Goal: Register for event/course

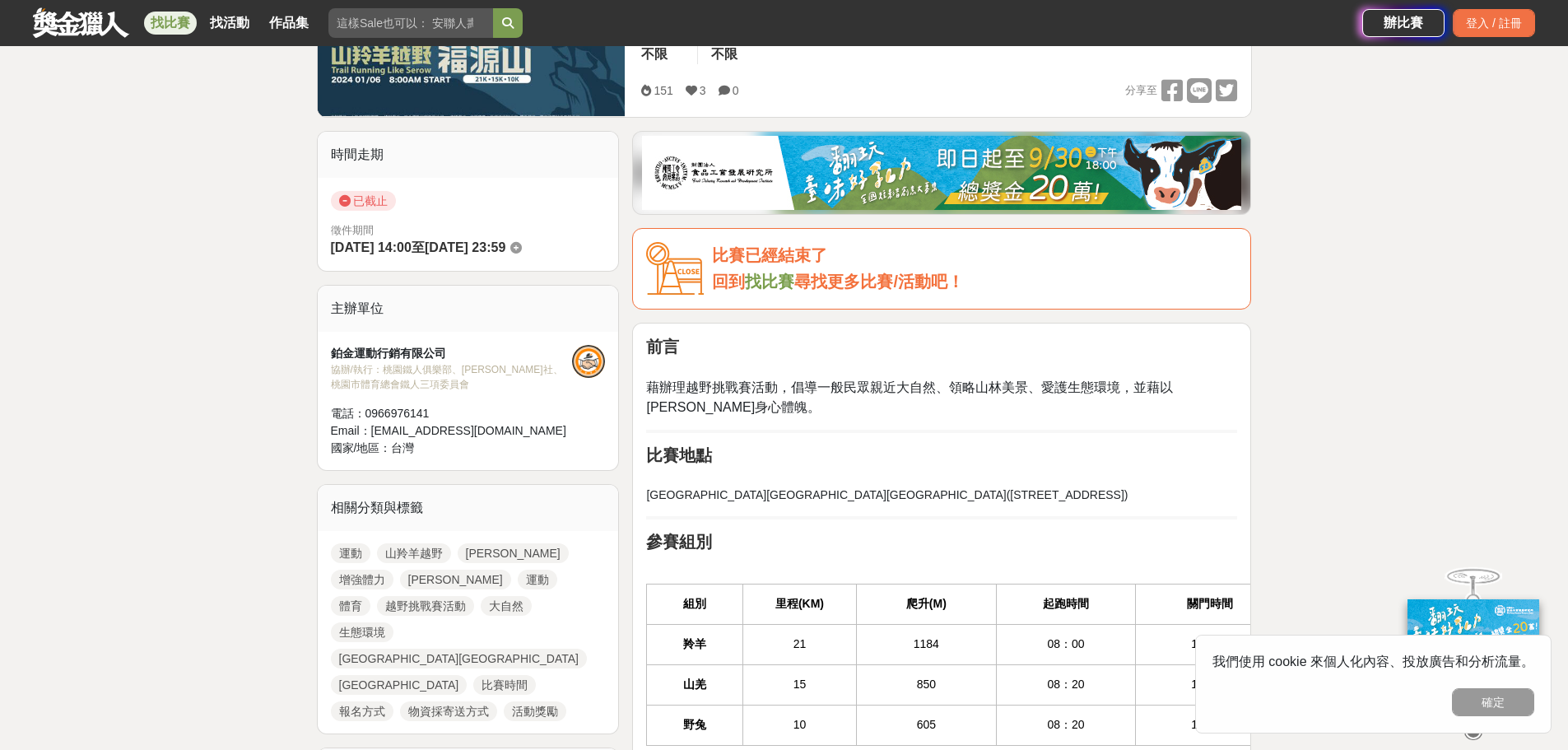
scroll to position [329, 0]
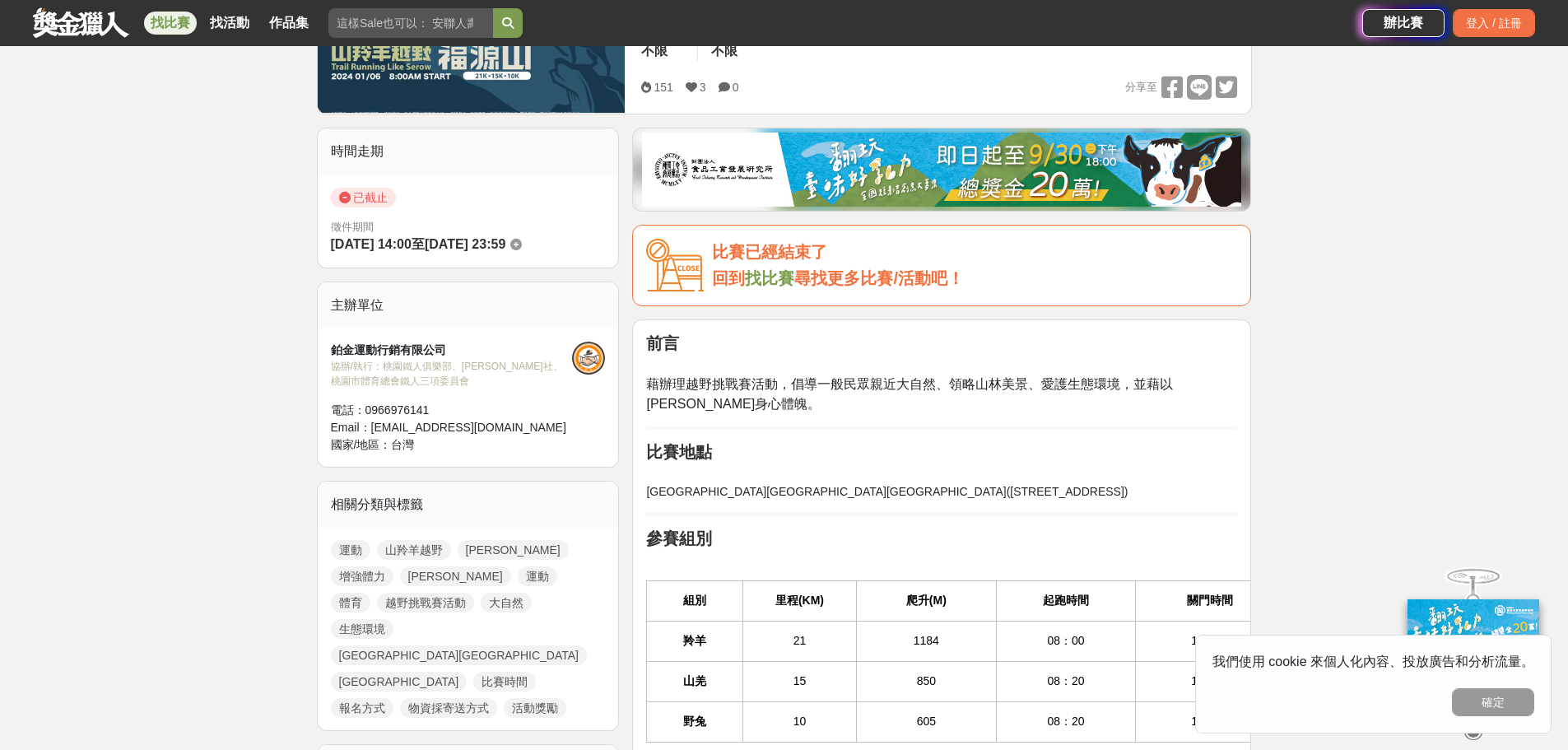
drag, startPoint x: 739, startPoint y: 388, endPoint x: 1137, endPoint y: 396, distance: 398.1
click at [1137, 396] on p "藉辦理越野挑戰賽活動，倡導一般民眾親近大自然、領略山林美景、愛護生態環境，並藉以[PERSON_NAME]身心體魄。" at bounding box center [941, 386] width 591 height 57
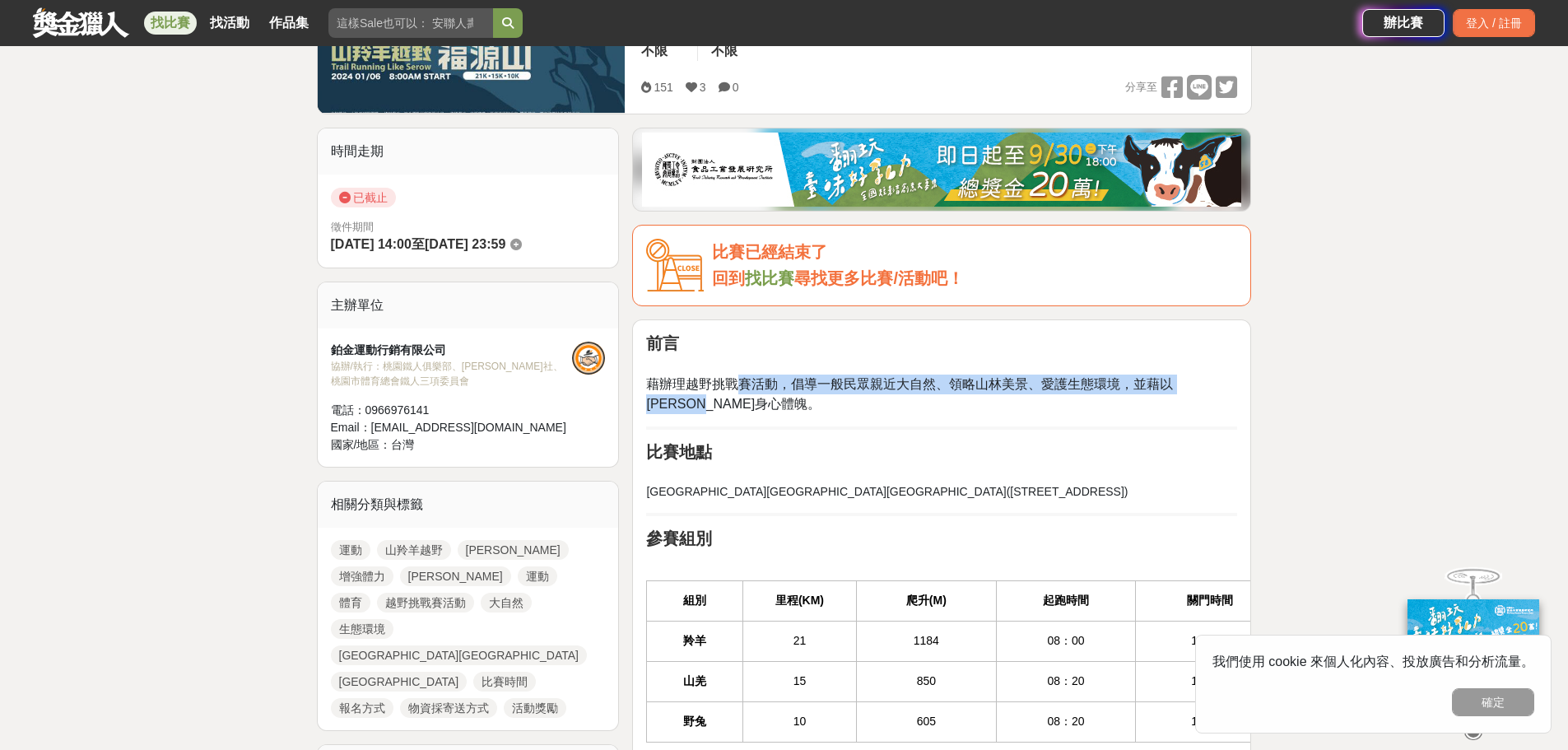
click at [1137, 396] on p "藉辦理越野挑戰賽活動，倡導一般民眾親近大自然、領略山林美景、愛護生態環境，並藉以[PERSON_NAME]身心體魄。" at bounding box center [941, 386] width 591 height 57
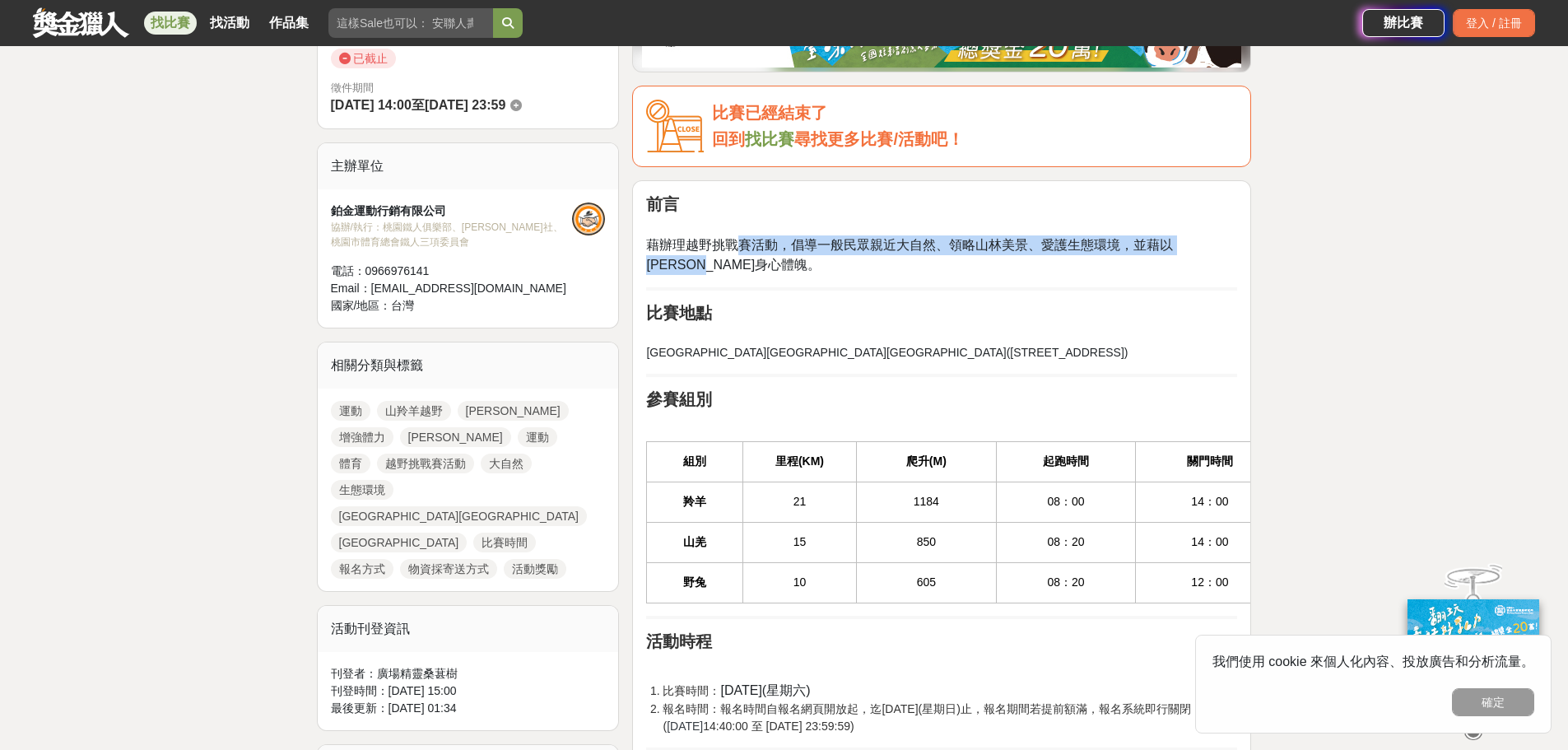
scroll to position [494, 0]
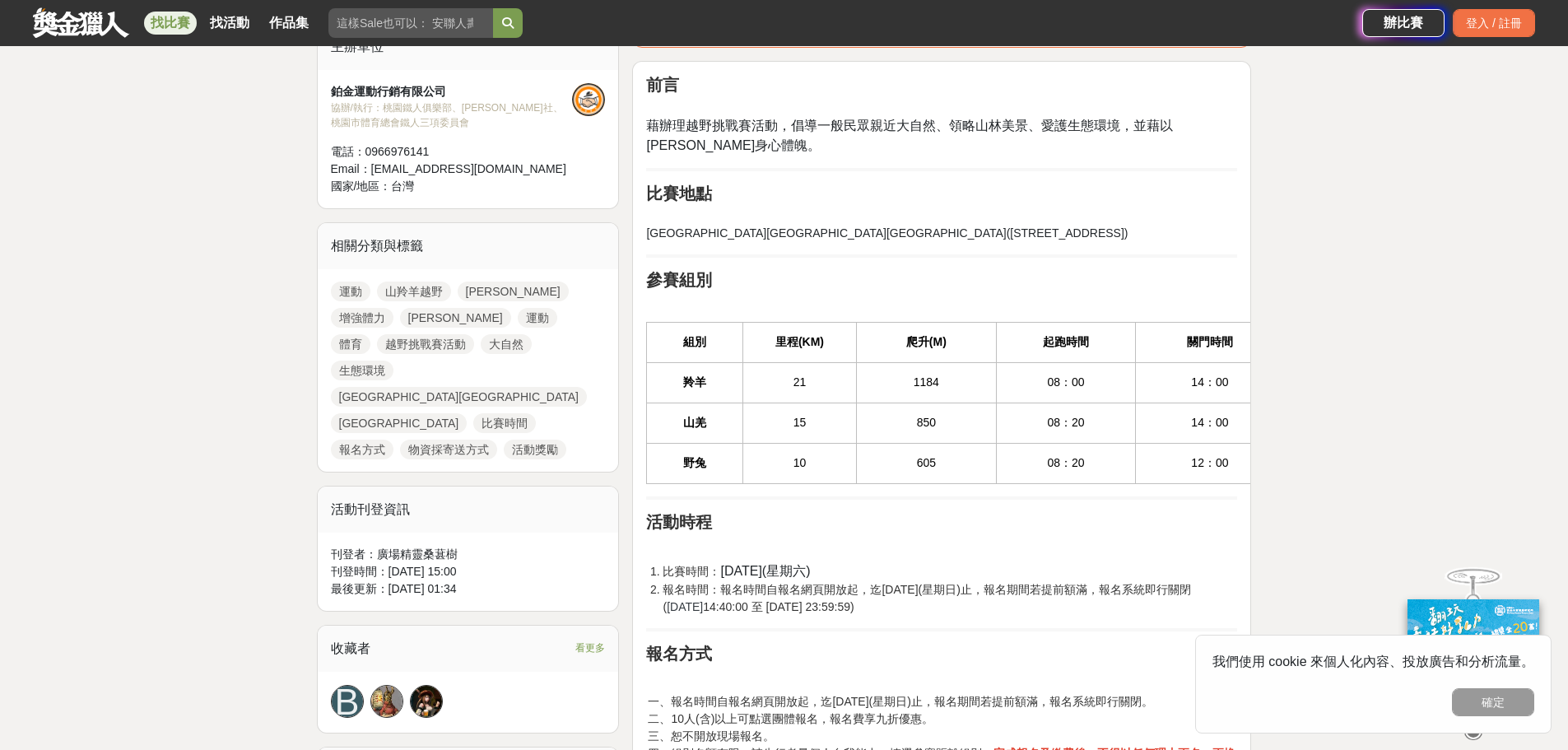
scroll to position [659, 0]
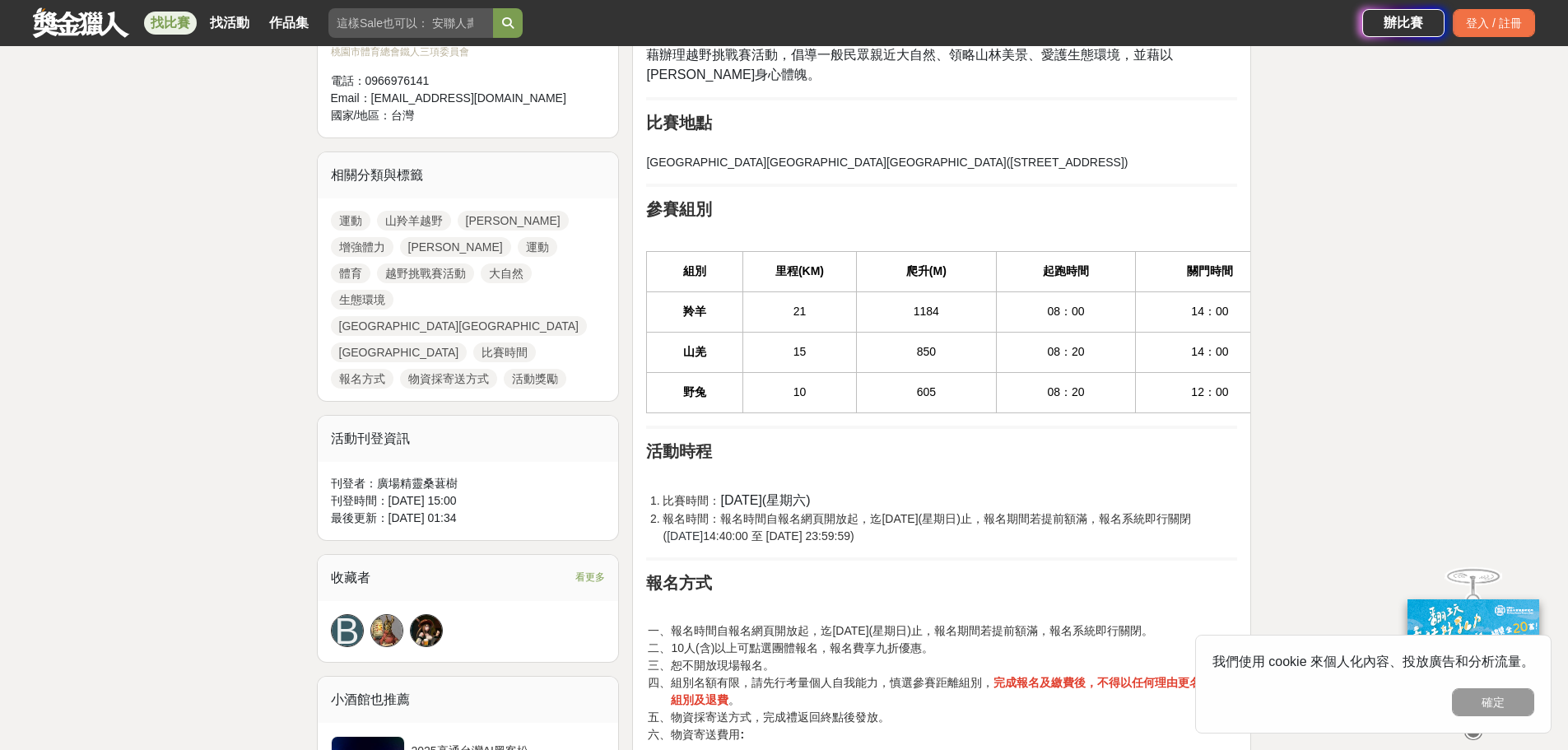
drag, startPoint x: 775, startPoint y: 521, endPoint x: 1090, endPoint y: 526, distance: 315.0
click at [1090, 526] on li "報名時間：報名時間自報名網頁開放起，迄[DATE](星期日)止，報名期間若提前額滿，報名系統即行關閉( [DATE] 14:40:00 至 [DATE] 23…" at bounding box center [949, 528] width 574 height 35
click at [1089, 528] on li "報名時間：報名時間自報名網頁開放起，迄[DATE](星期日)止，報名期間若提前額滿，報名系統即行關閉( [DATE] 14:40:00 至 [DATE] 23…" at bounding box center [949, 528] width 574 height 35
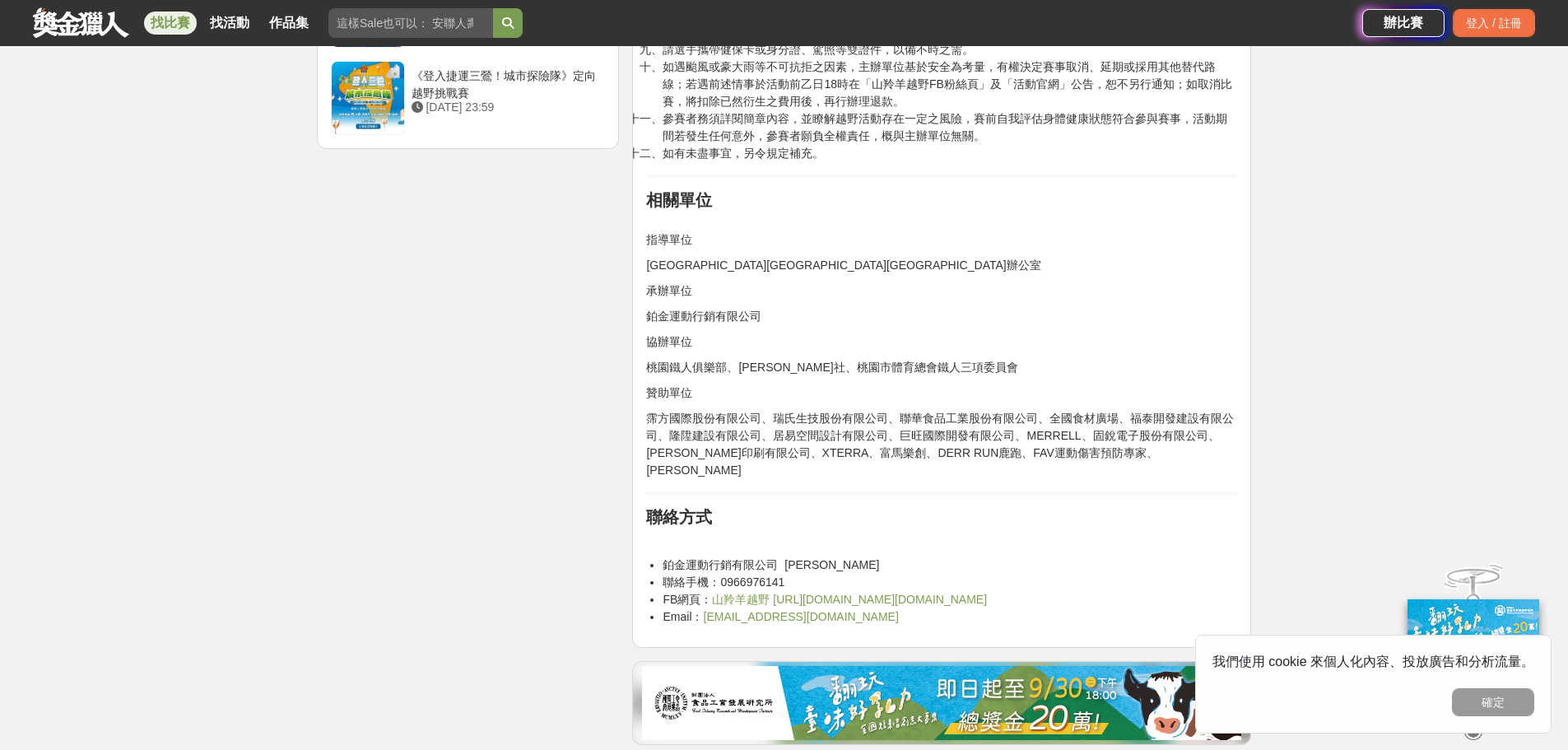
scroll to position [2305, 0]
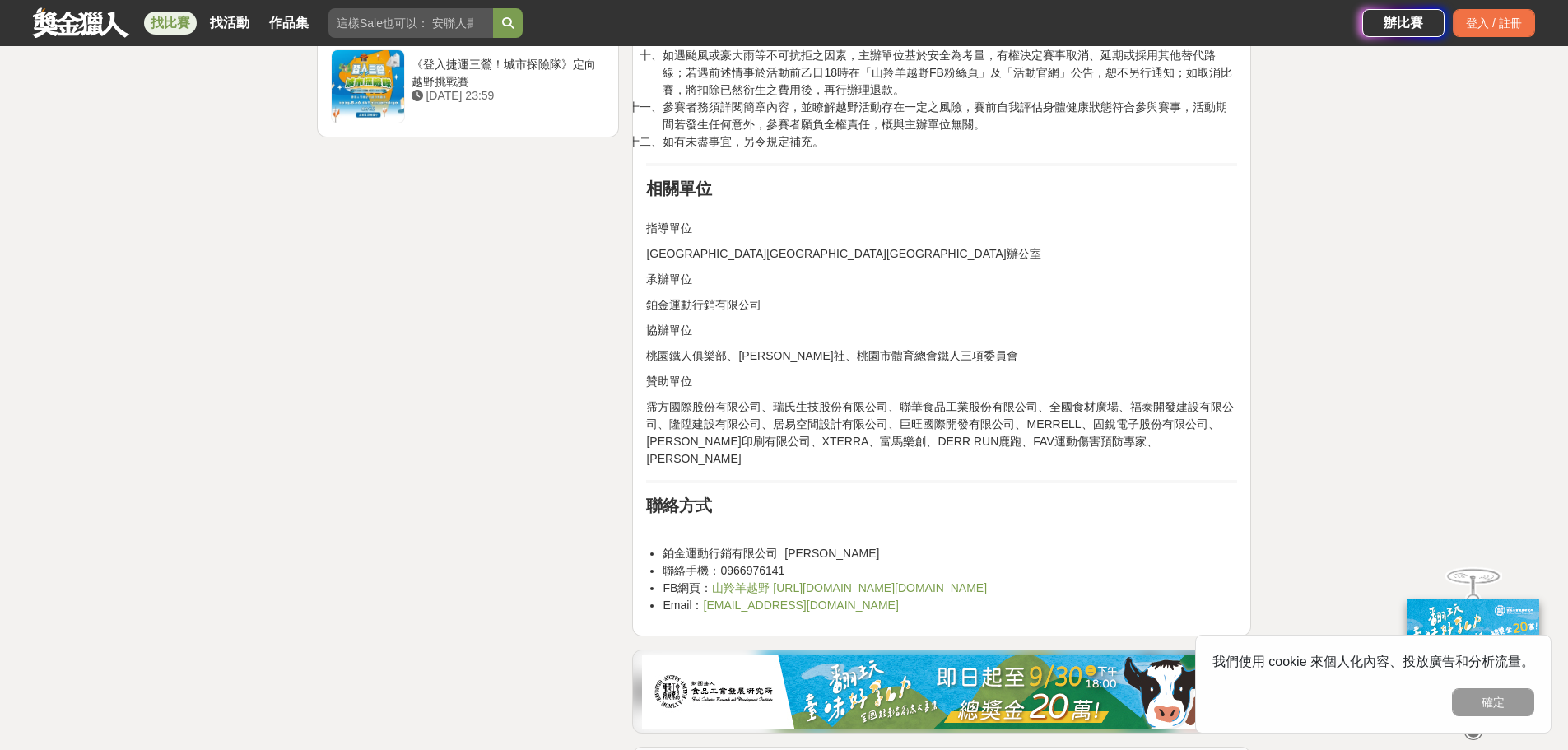
drag, startPoint x: 795, startPoint y: 522, endPoint x: 720, endPoint y: 523, distance: 75.0
click at [720, 563] on li "聯絡手機：0966976141" at bounding box center [949, 571] width 574 height 17
copy li "0966976141"
click at [933, 545] on li "鉑金運動行銷有限公司 [PERSON_NAME]" at bounding box center [949, 554] width 574 height 17
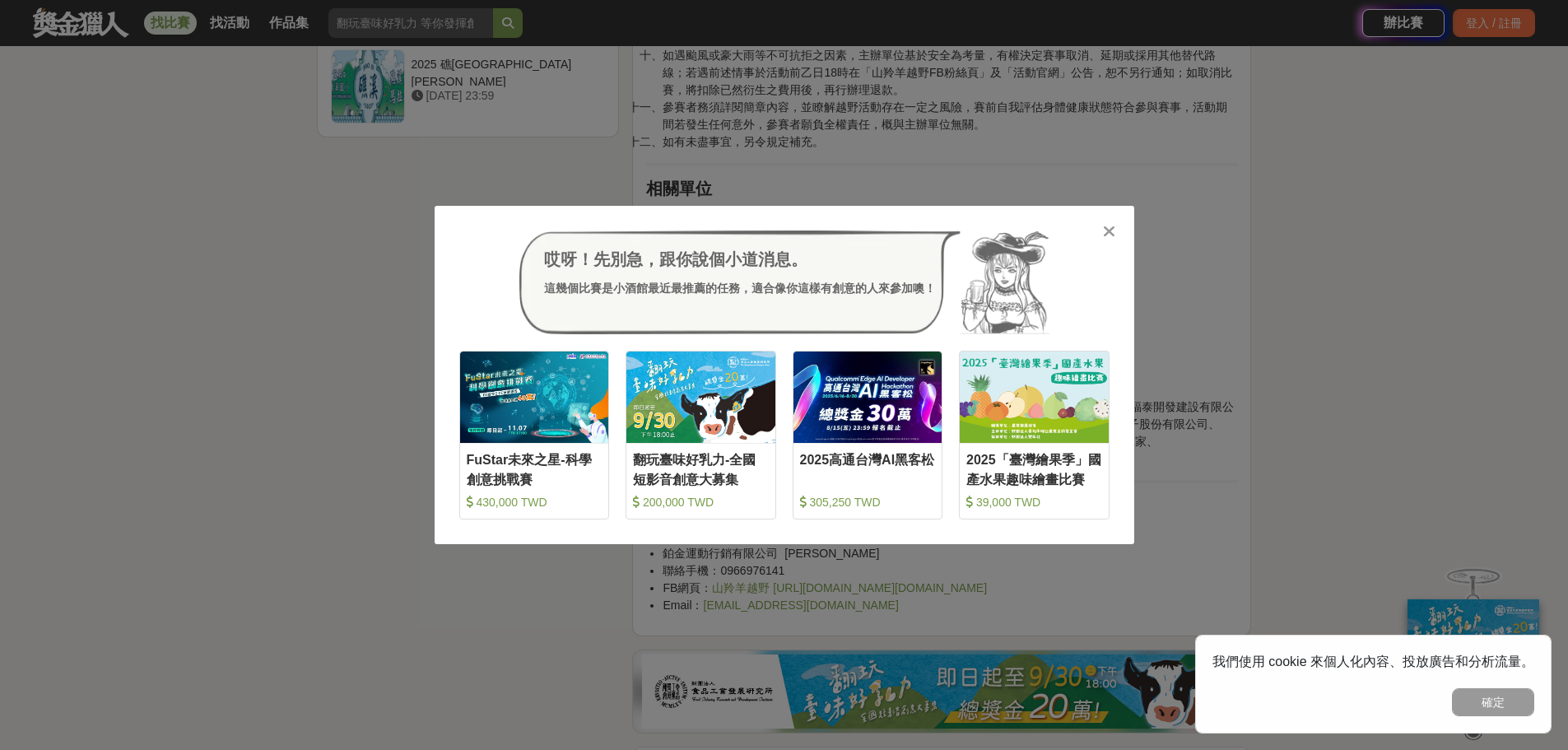
click at [1105, 227] on icon at bounding box center [1110, 231] width 13 height 16
